Goal: Check status: Check status

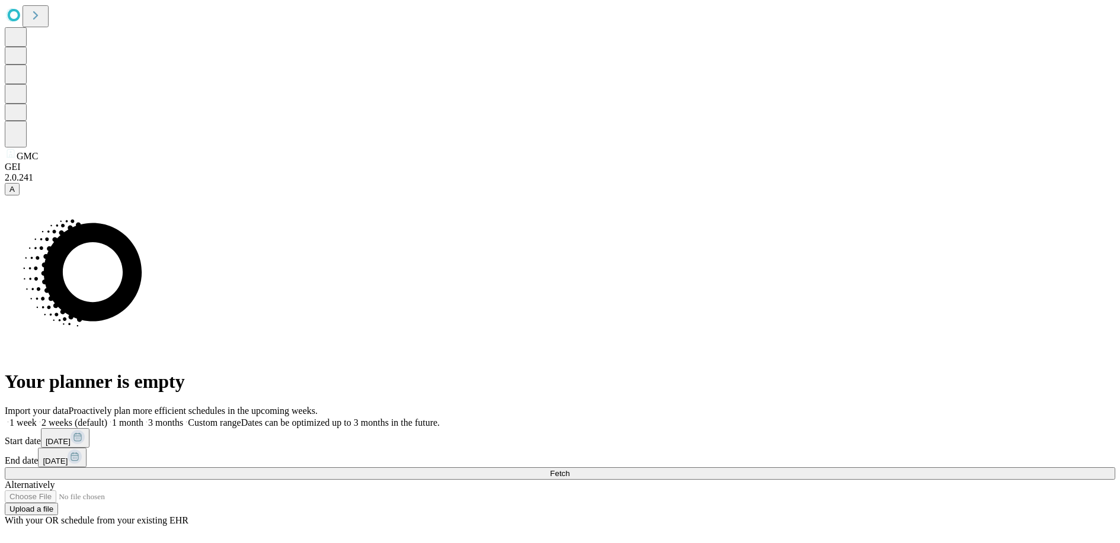
click at [830, 468] on button "Fetch" at bounding box center [560, 474] width 1110 height 12
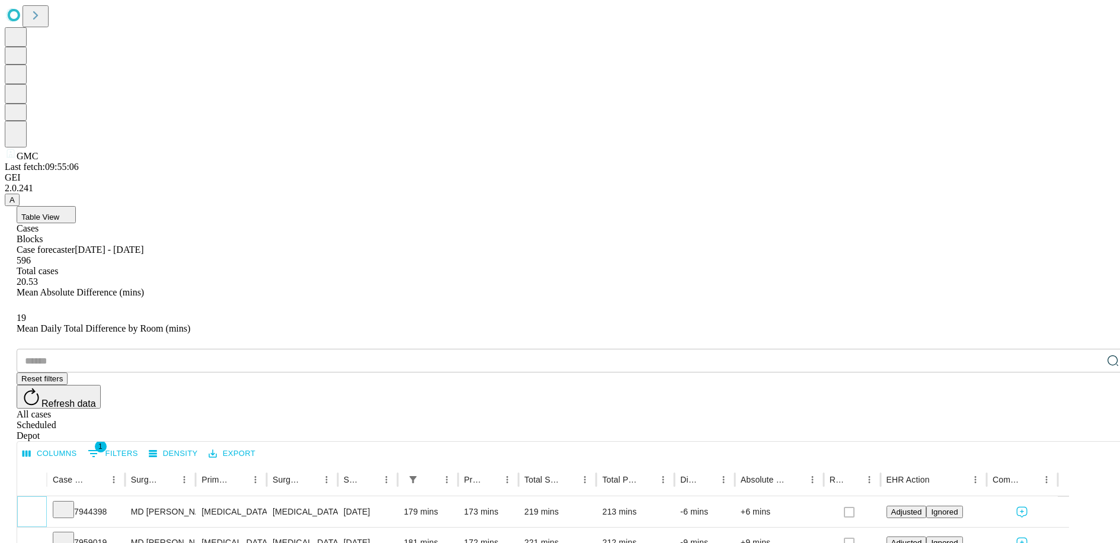
click at [38, 505] on icon "Expand" at bounding box center [32, 511] width 12 height 12
click at [38, 507] on icon "Collapse" at bounding box center [32, 513] width 12 height 12
click at [41, 533] on button "Expand" at bounding box center [32, 543] width 18 height 21
click at [41, 534] on button "Collapse" at bounding box center [32, 543] width 18 height 18
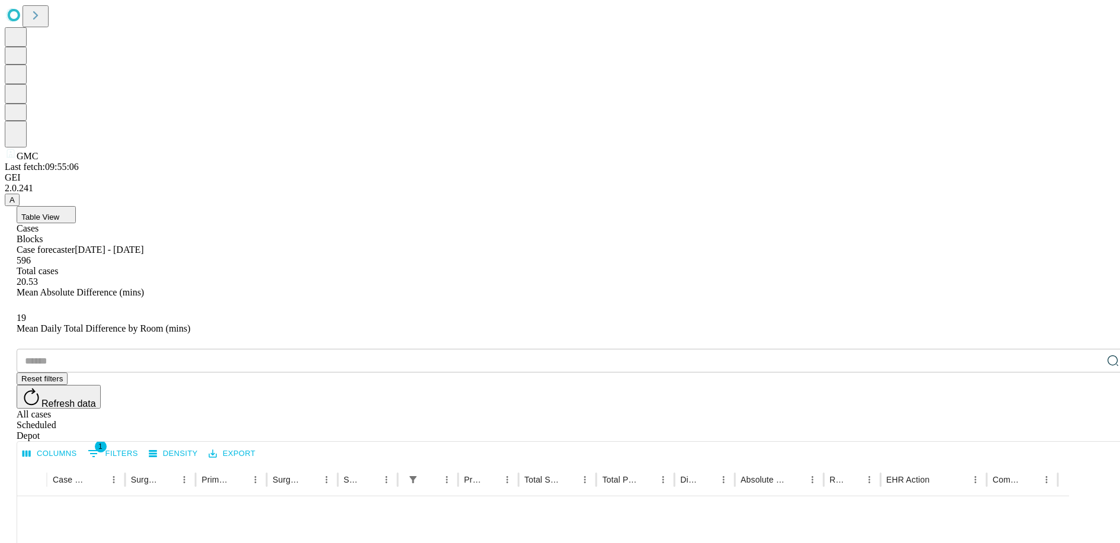
scroll to position [238, 0]
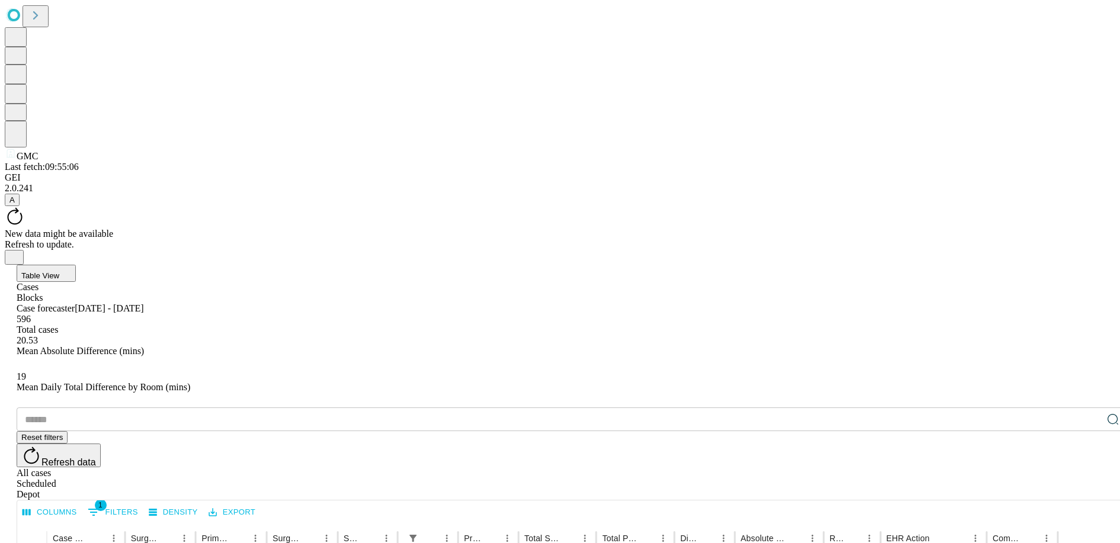
scroll to position [138, 0]
click at [44, 17] on icon at bounding box center [35, 15] width 17 height 17
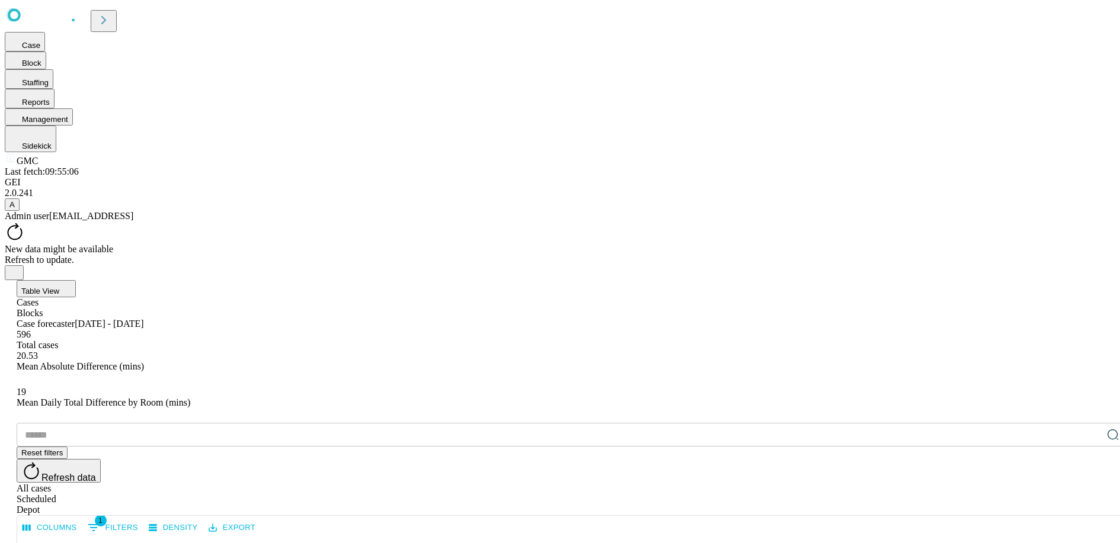
click at [112, 19] on icon at bounding box center [103, 20] width 17 height 17
